Goal: Task Accomplishment & Management: Use online tool/utility

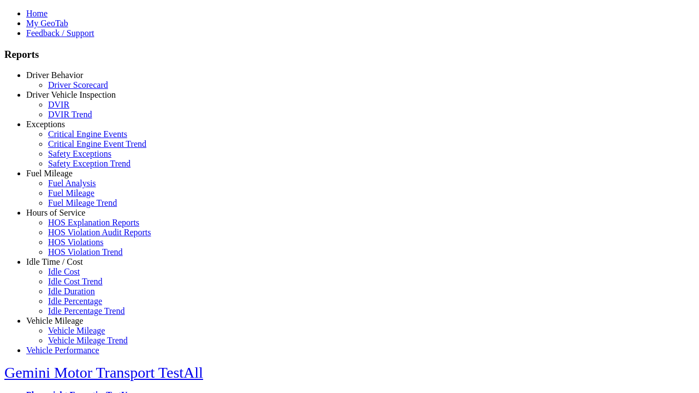
click at [63, 316] on link "Vehicle Mileage" at bounding box center [54, 320] width 57 height 9
click at [71, 336] on link "Vehicle Mileage Trend" at bounding box center [88, 340] width 80 height 9
select select
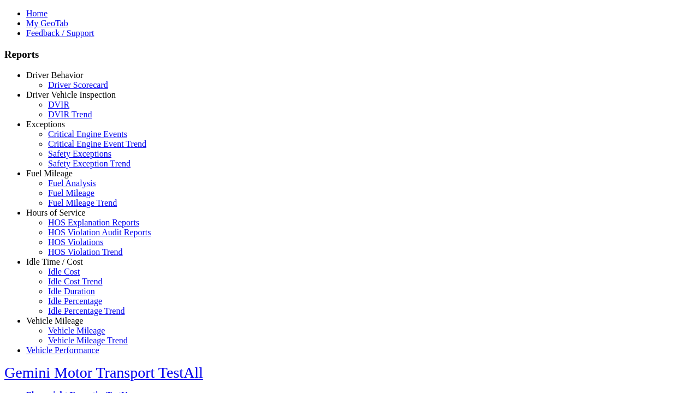
select select
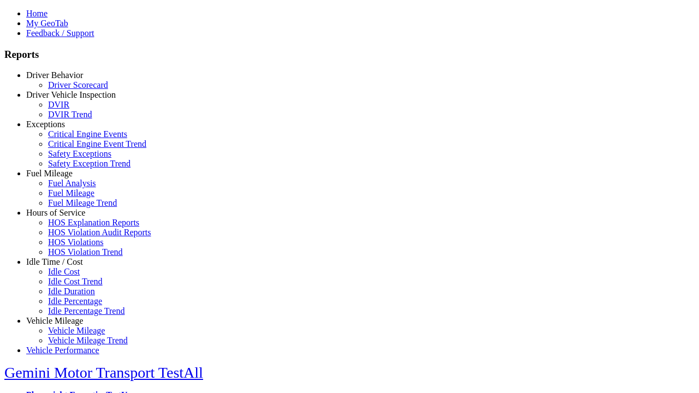
select select
